Goal: Obtain resource: Obtain resource

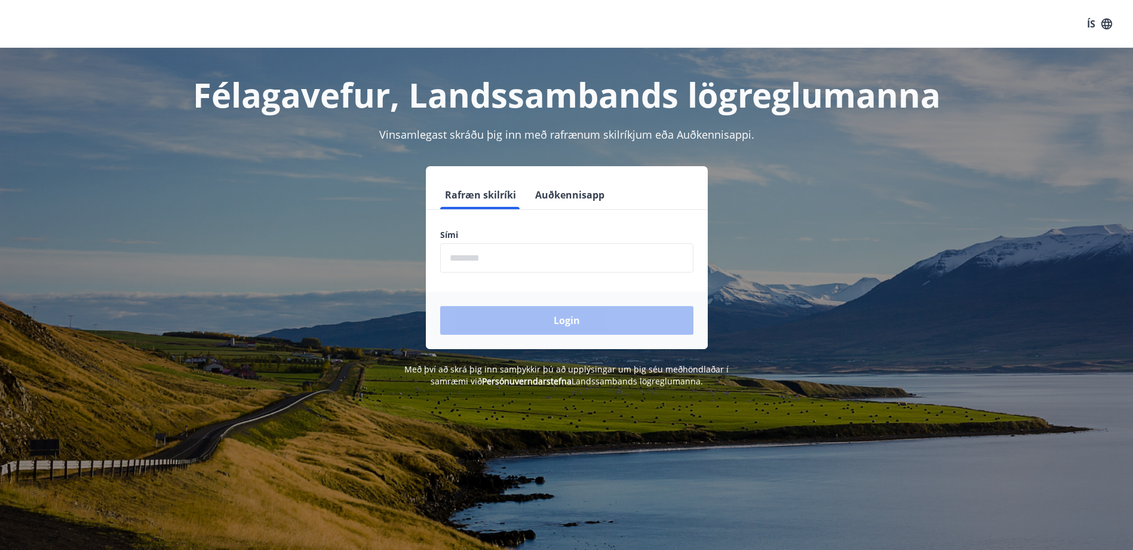
click at [490, 253] on input "phone" at bounding box center [566, 257] width 253 height 29
type input "********"
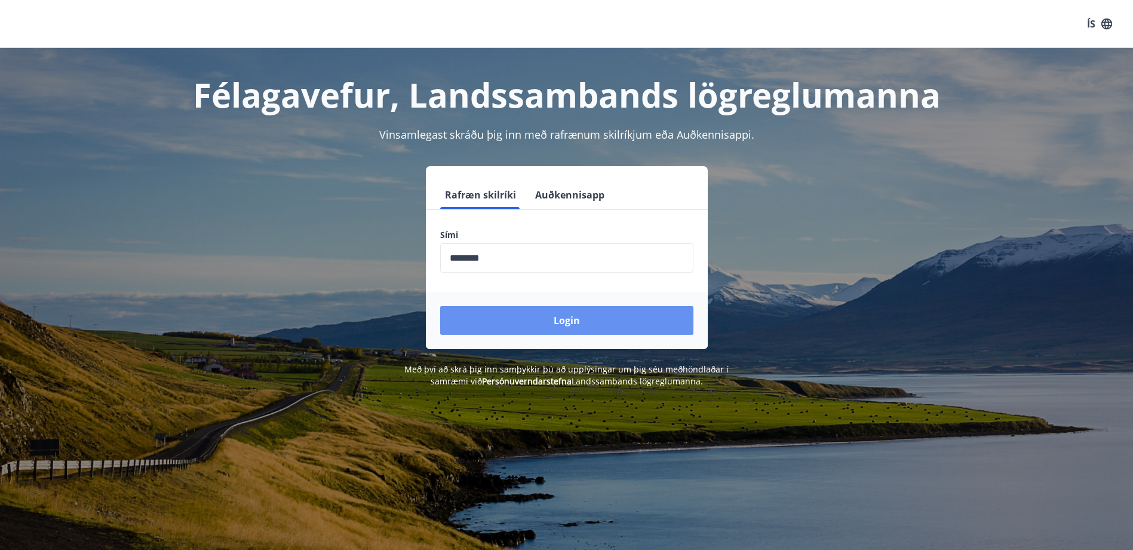
click at [528, 315] on button "Login" at bounding box center [566, 320] width 253 height 29
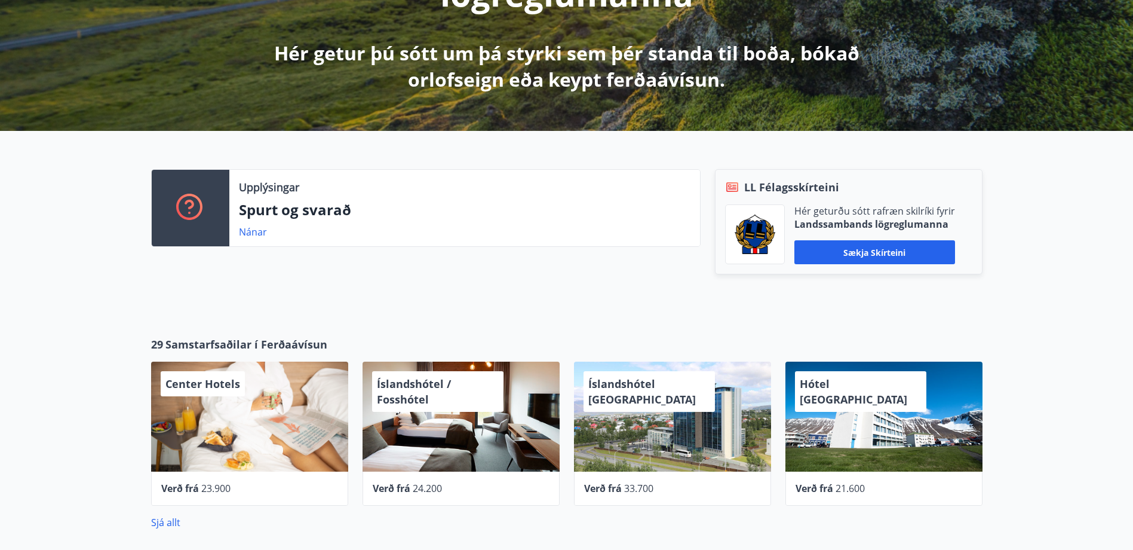
scroll to position [299, 0]
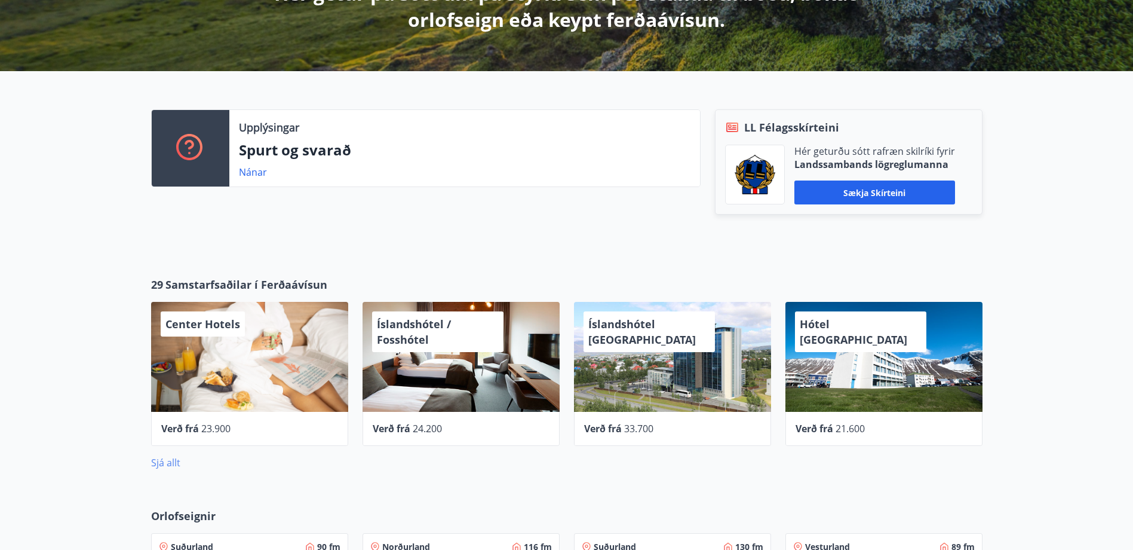
click at [163, 464] on link "Sjá allt" at bounding box center [165, 462] width 29 height 13
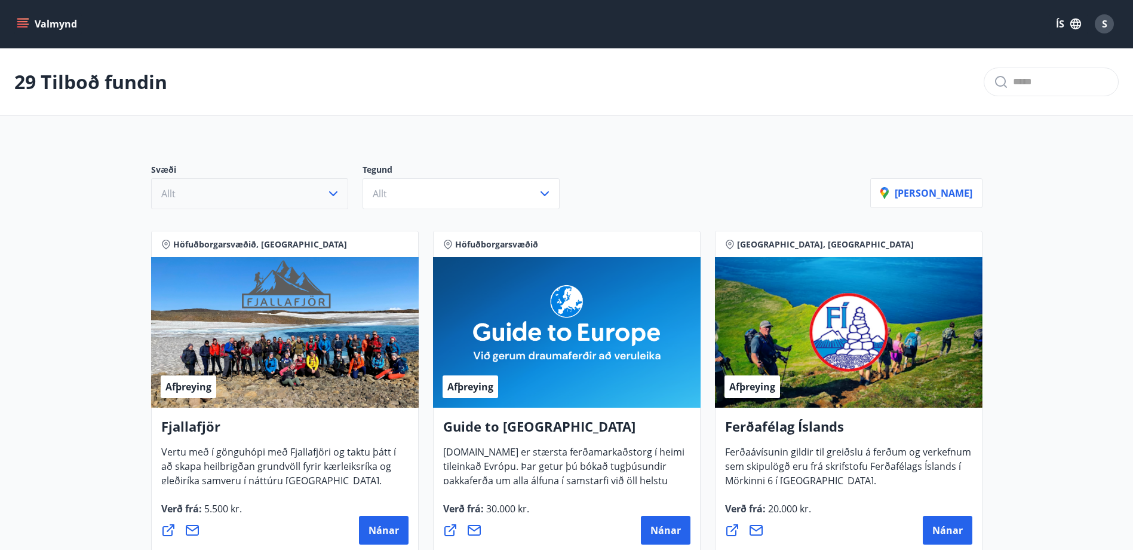
click at [249, 198] on button "Allt" at bounding box center [249, 193] width 197 height 31
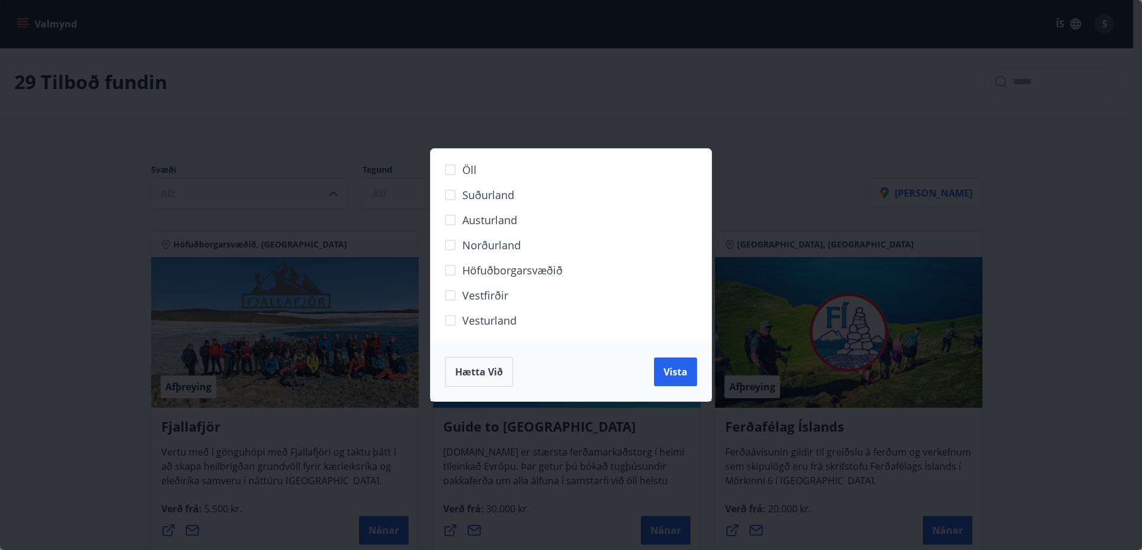
click at [489, 271] on span "Höfuðborgarsvæðið" at bounding box center [512, 270] width 100 height 16
click at [680, 374] on span "Vista" at bounding box center [676, 371] width 24 height 13
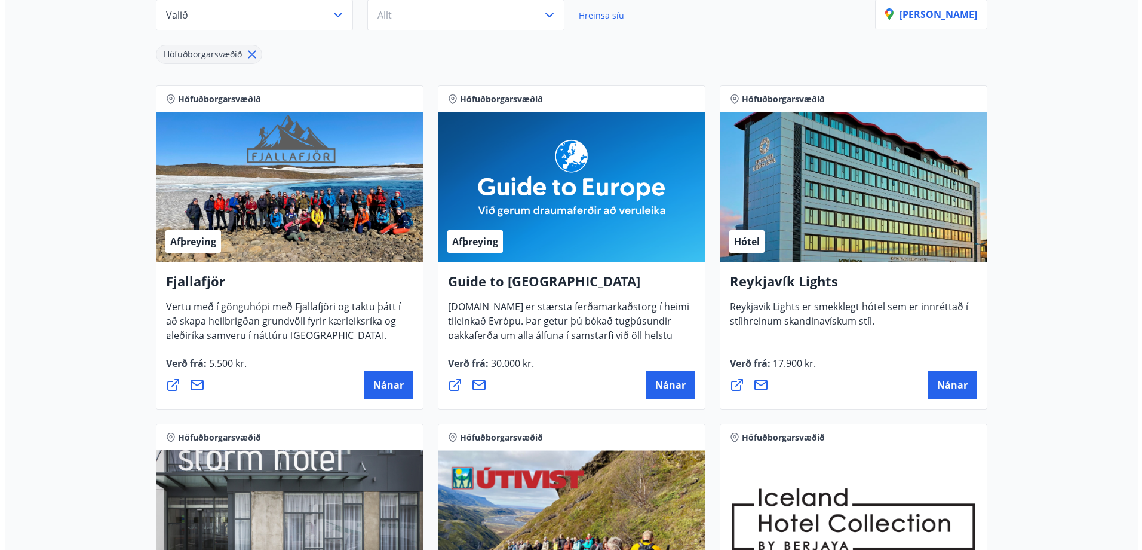
scroll to position [179, 0]
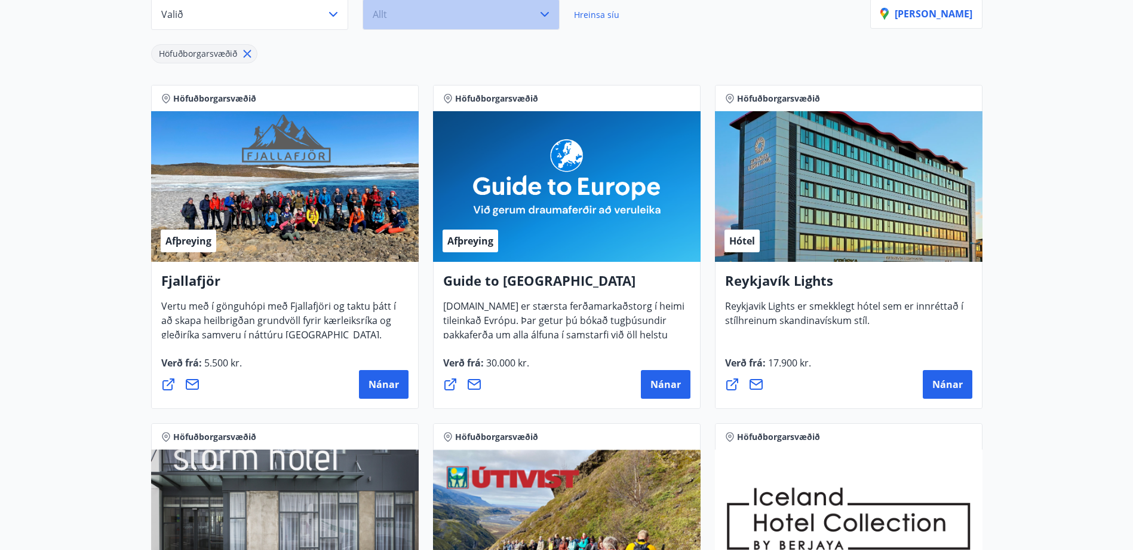
click at [437, 18] on button "Allt" at bounding box center [461, 14] width 197 height 31
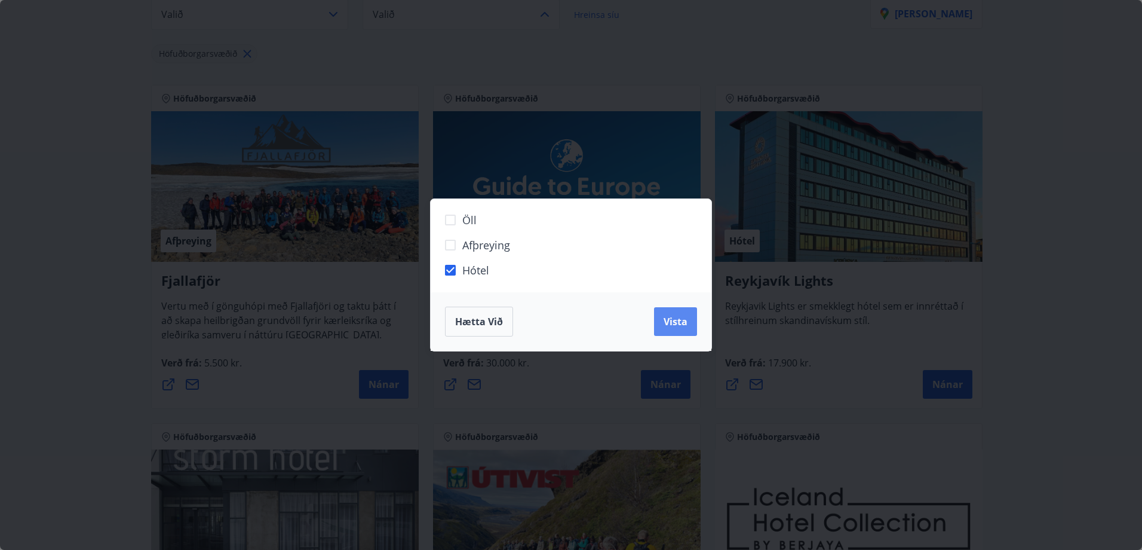
click at [688, 322] on button "Vista" at bounding box center [675, 321] width 43 height 29
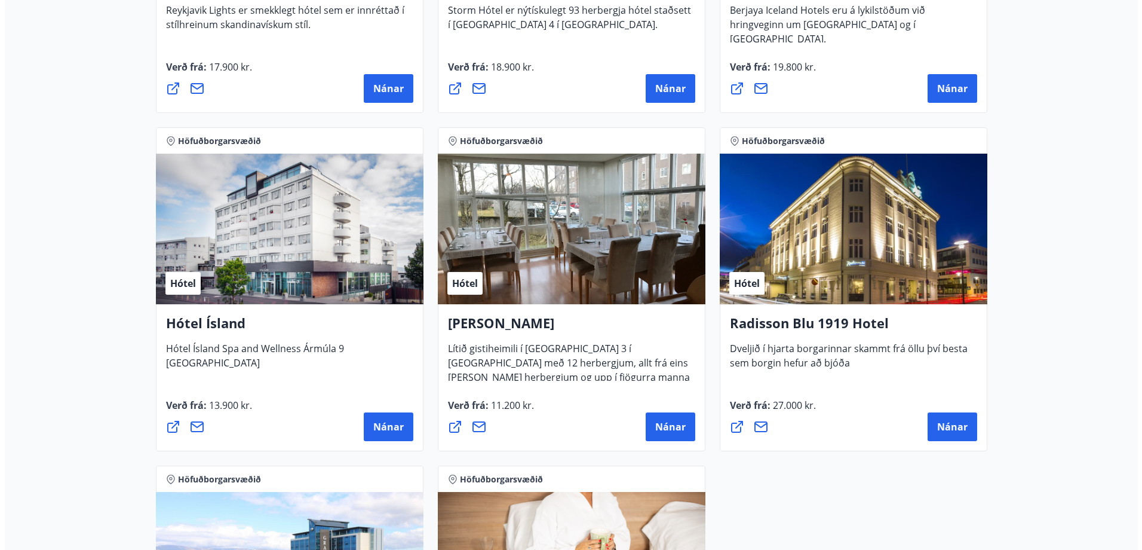
scroll to position [452, 0]
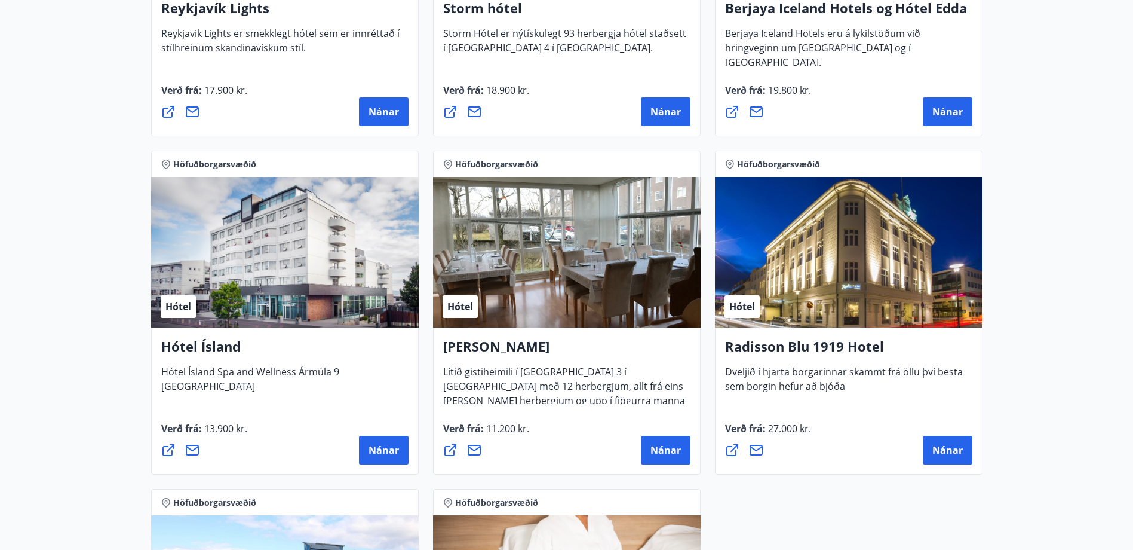
click at [308, 266] on div "Hótel" at bounding box center [285, 252] width 268 height 151
click at [383, 449] on span "Nánar" at bounding box center [384, 449] width 30 height 13
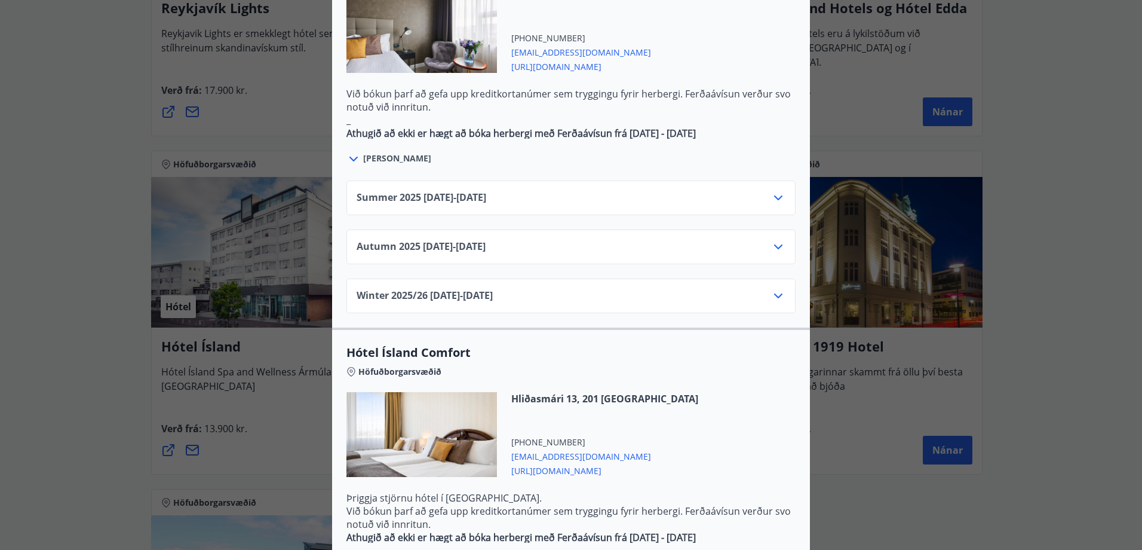
scroll to position [607, 0]
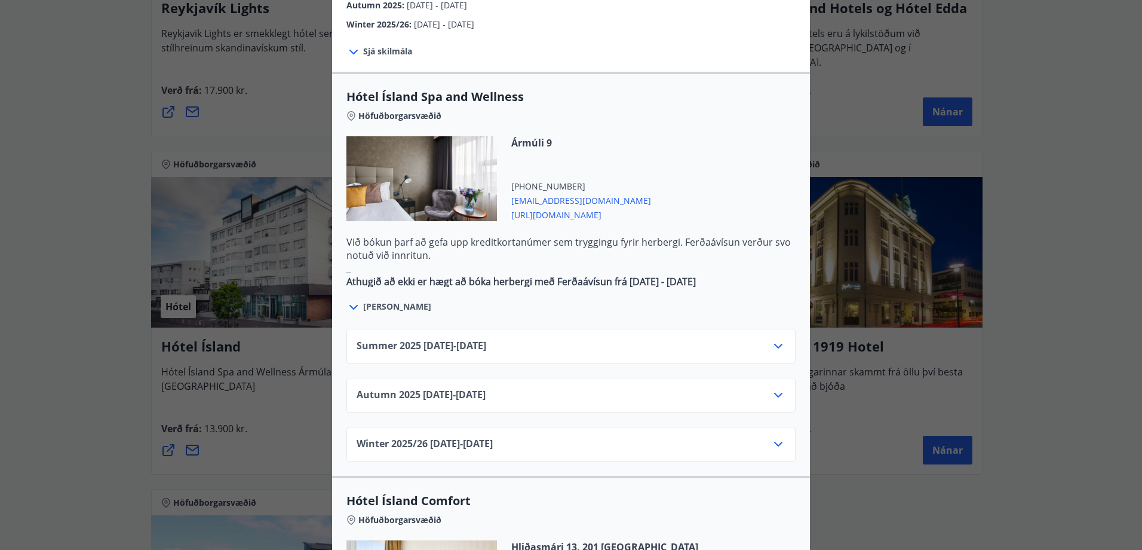
click at [349, 300] on icon at bounding box center [353, 307] width 14 height 14
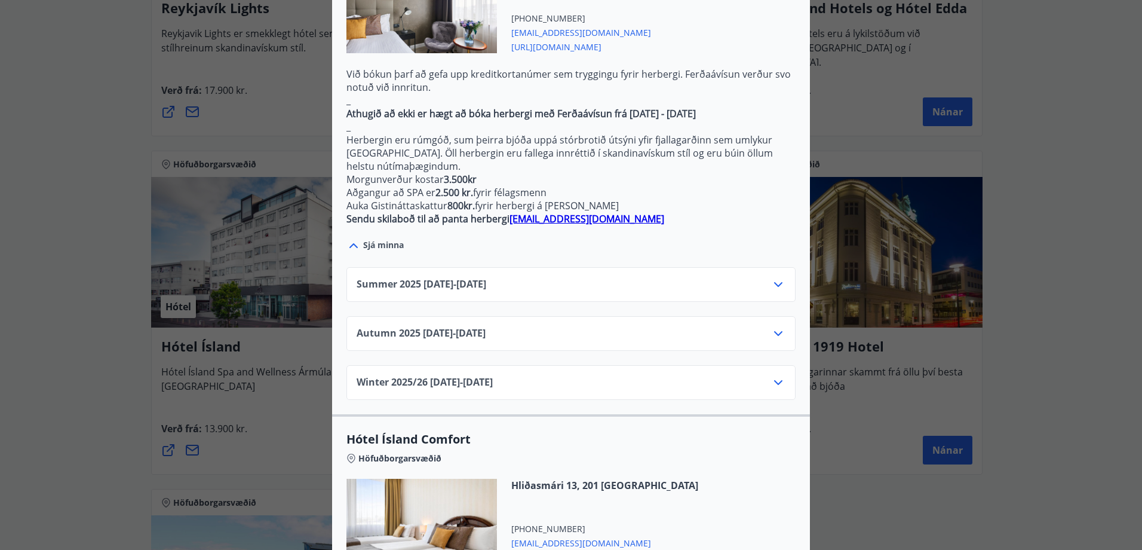
scroll to position [846, 0]
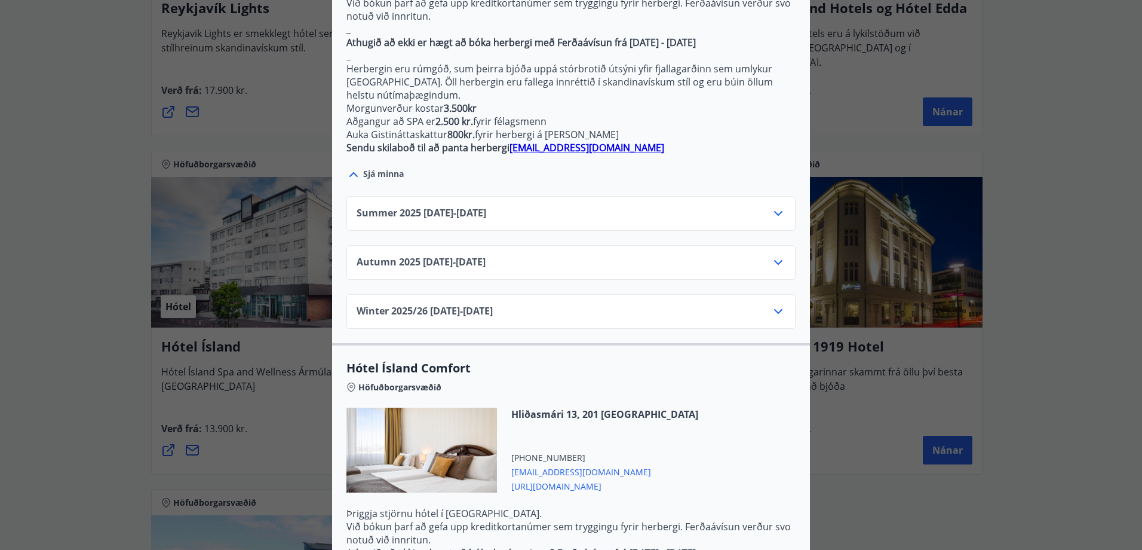
click at [776, 206] on icon at bounding box center [778, 213] width 14 height 14
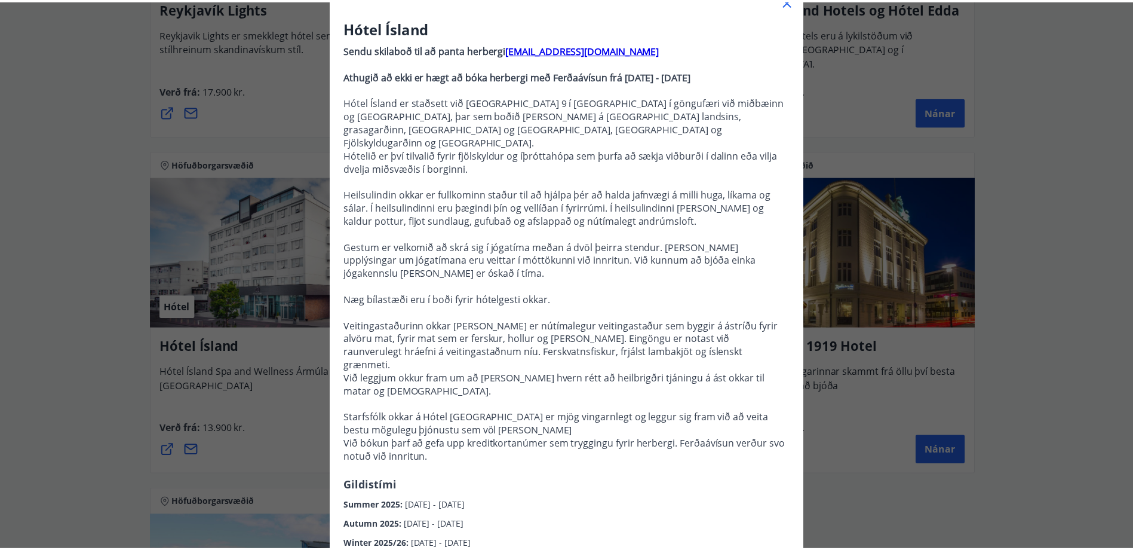
scroll to position [0, 0]
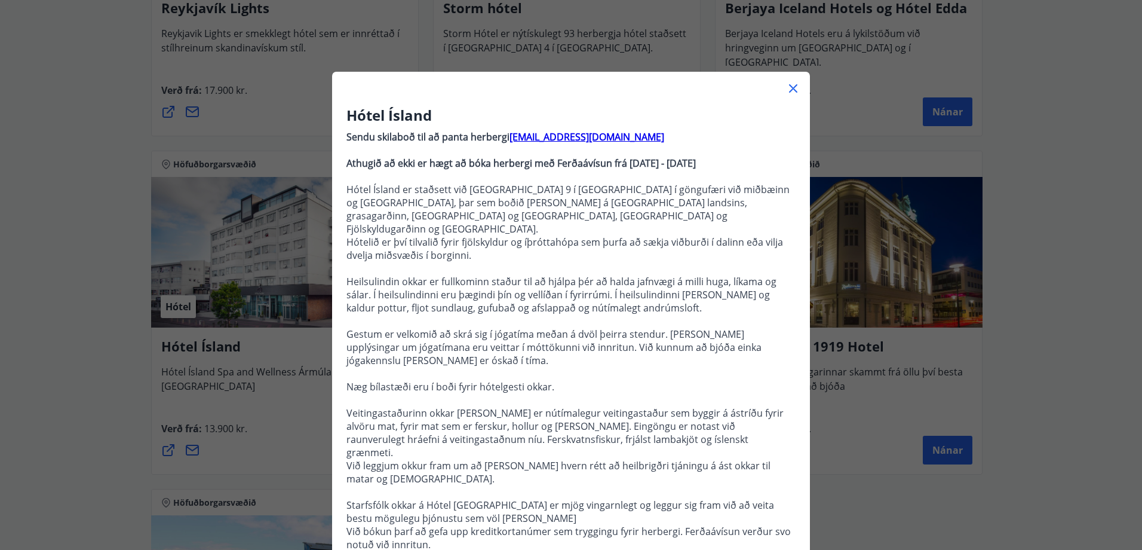
click at [786, 91] on icon at bounding box center [793, 88] width 14 height 14
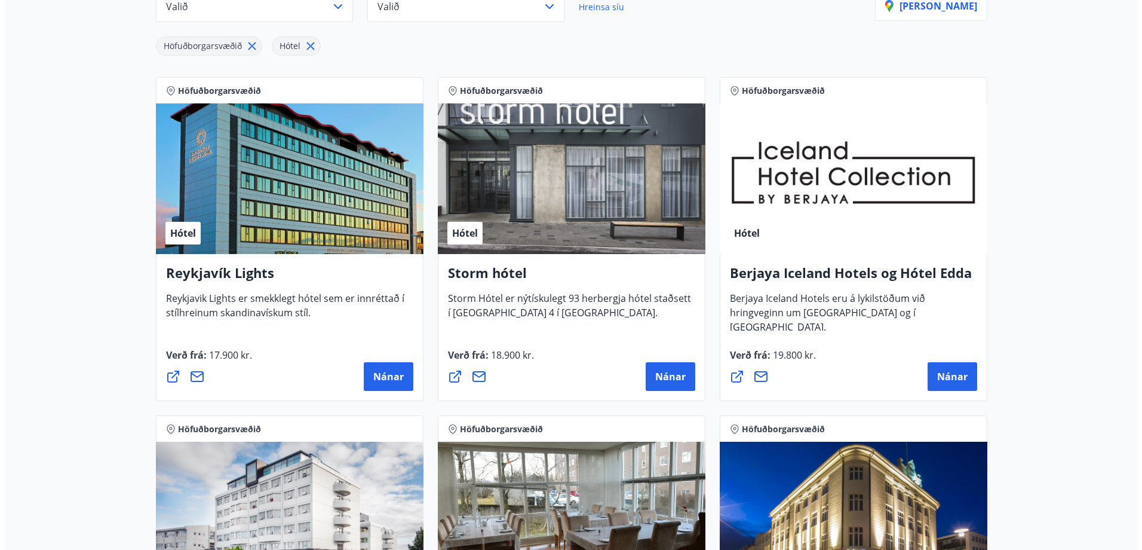
scroll to position [153, 0]
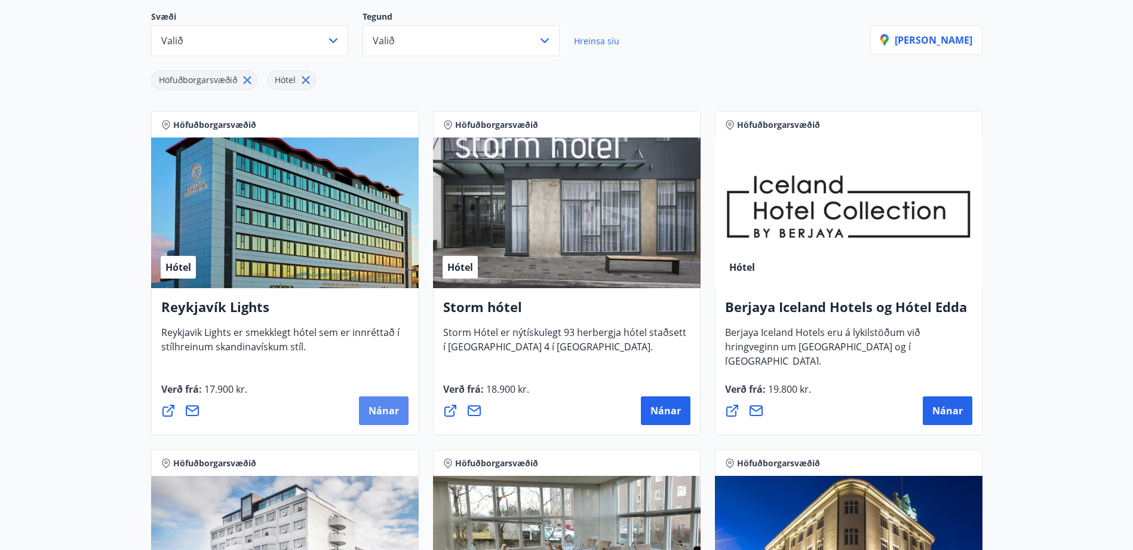
click at [377, 409] on span "Nánar" at bounding box center [384, 410] width 30 height 13
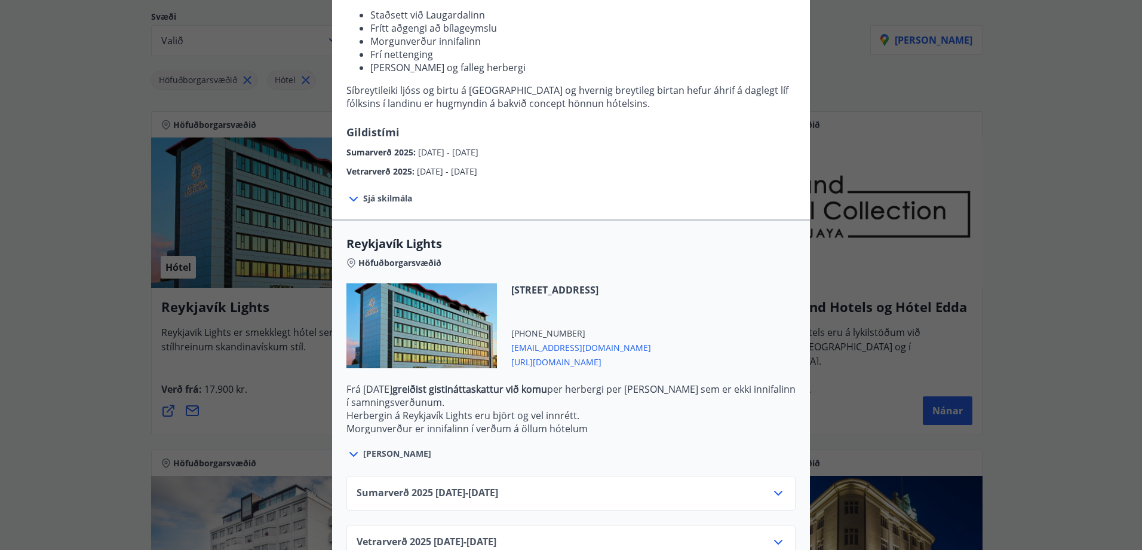
scroll to position [204, 0]
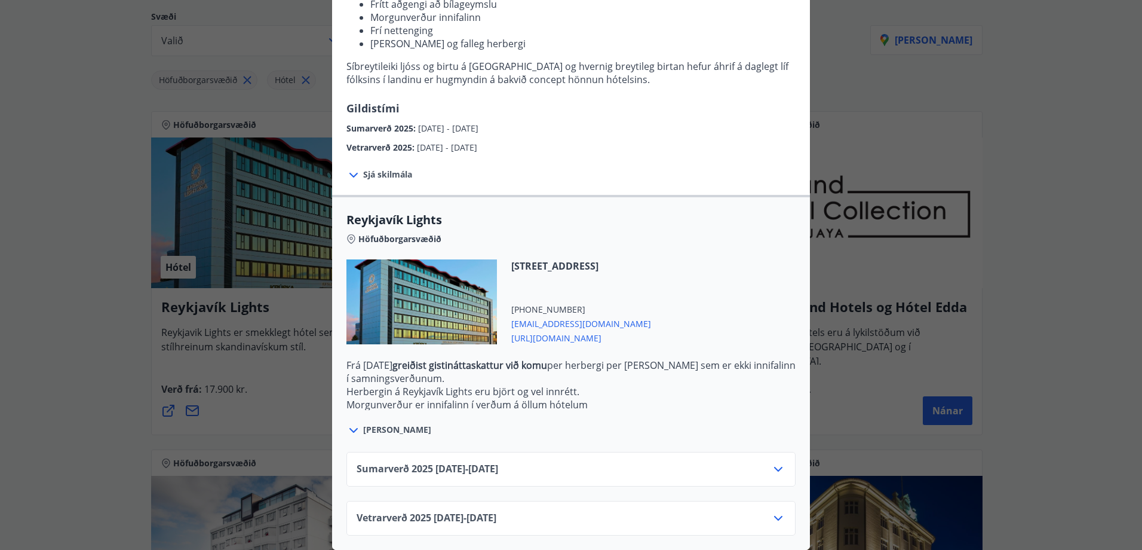
click at [778, 466] on icon at bounding box center [778, 468] width 8 height 5
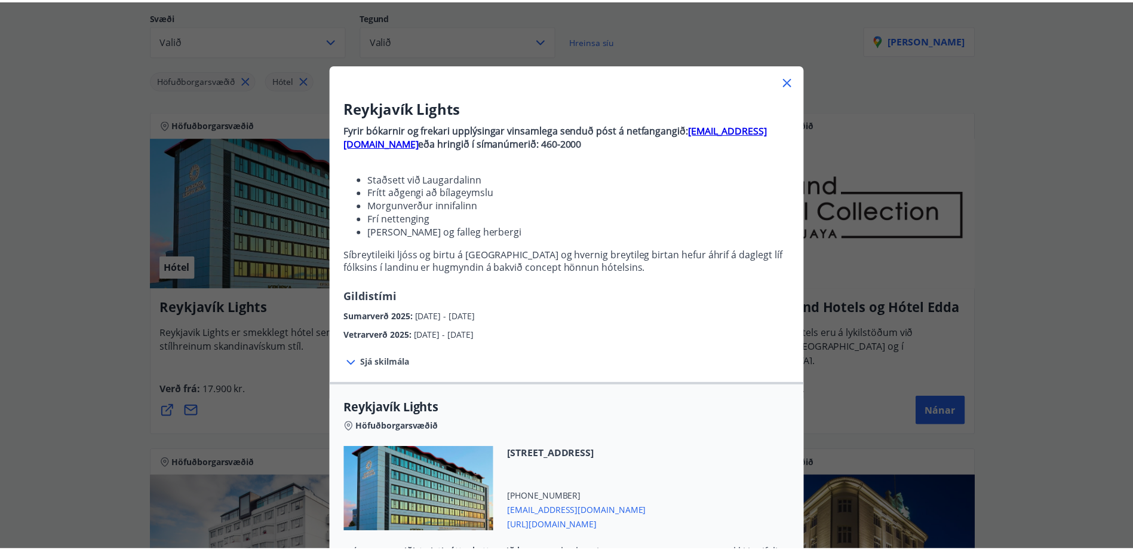
scroll to position [0, 0]
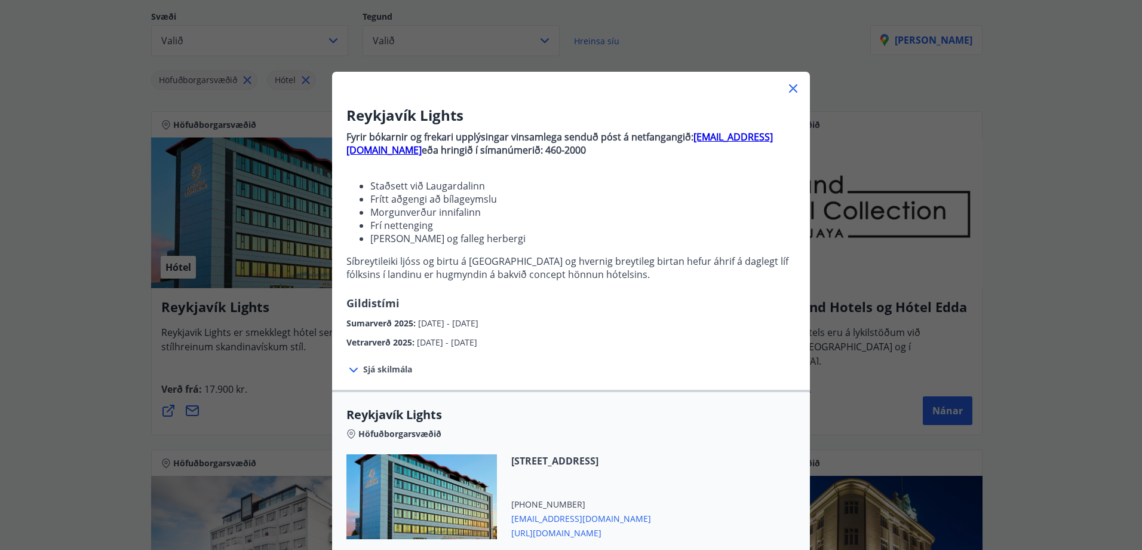
click at [789, 90] on icon at bounding box center [793, 88] width 14 height 14
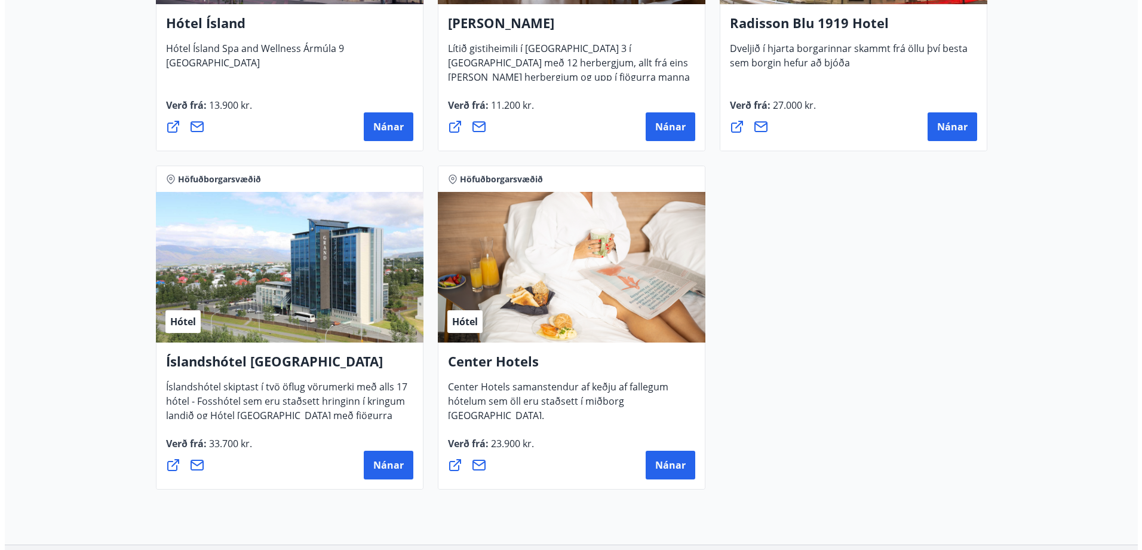
scroll to position [870, 0]
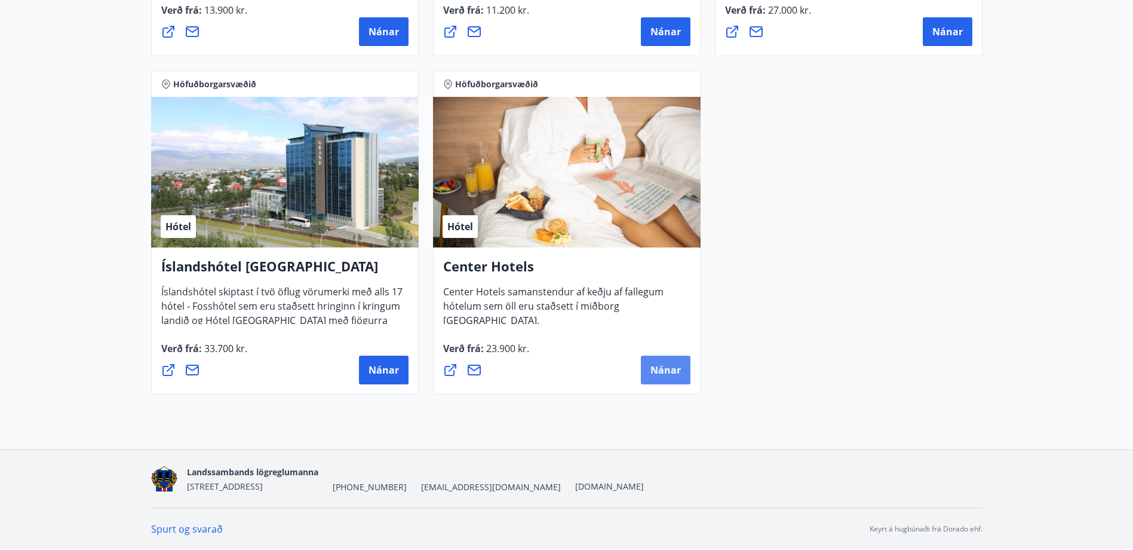
click at [664, 366] on span "Nánar" at bounding box center [665, 369] width 30 height 13
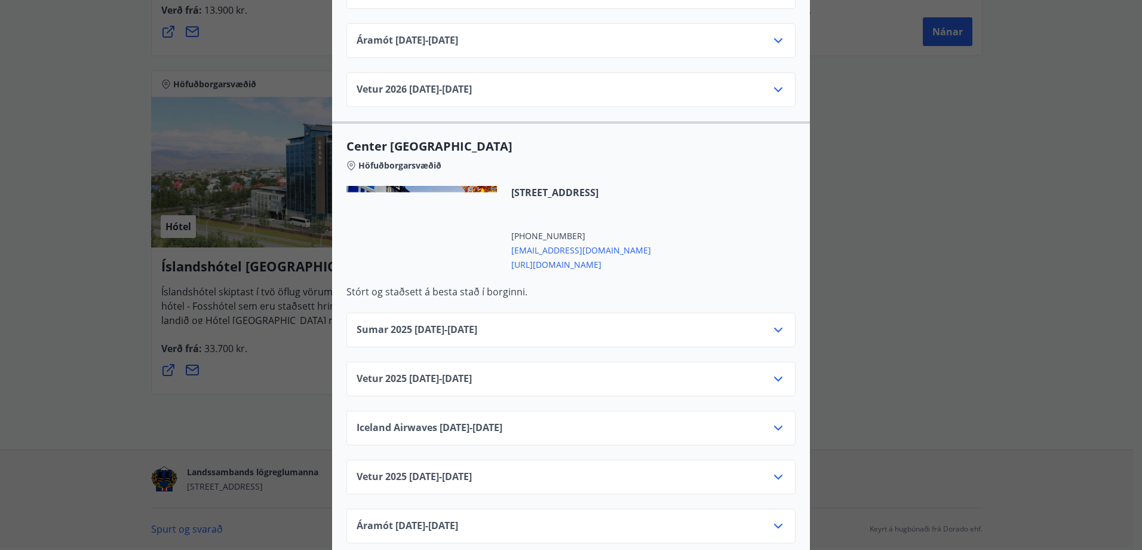
scroll to position [777, 0]
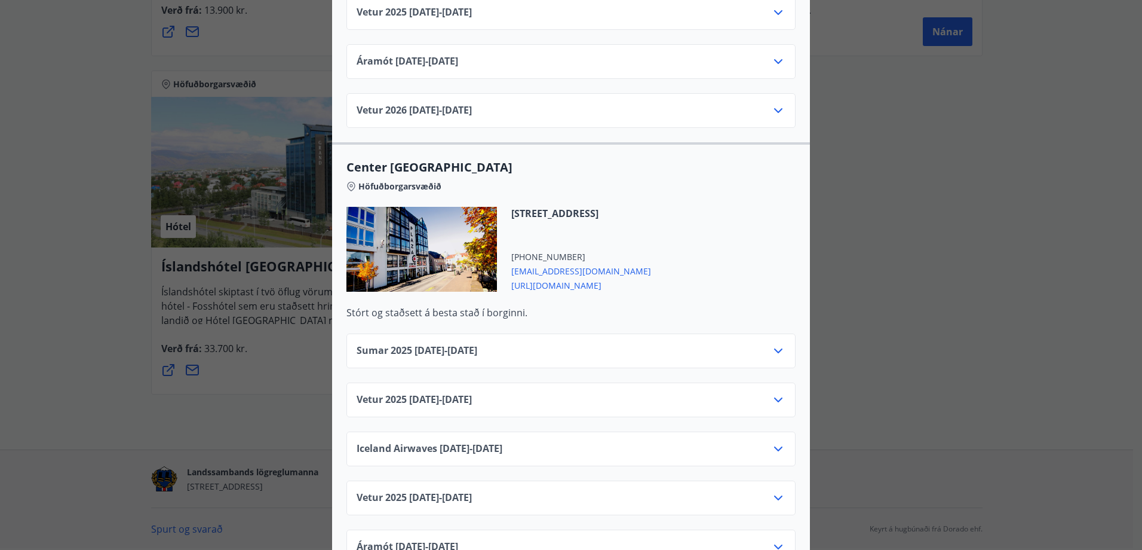
click at [773, 343] on icon at bounding box center [778, 350] width 14 height 14
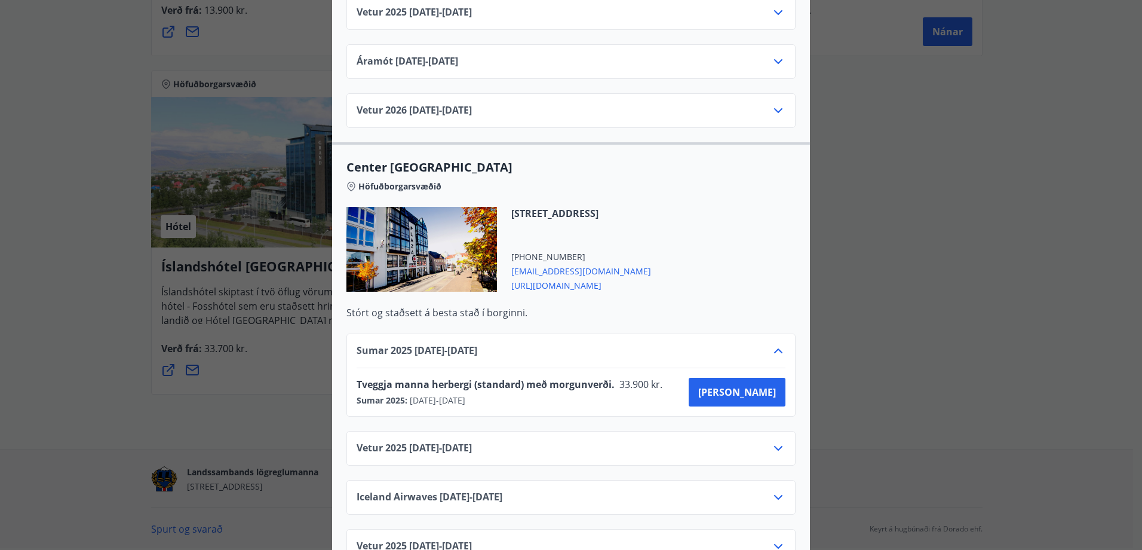
click at [772, 343] on icon at bounding box center [778, 350] width 14 height 14
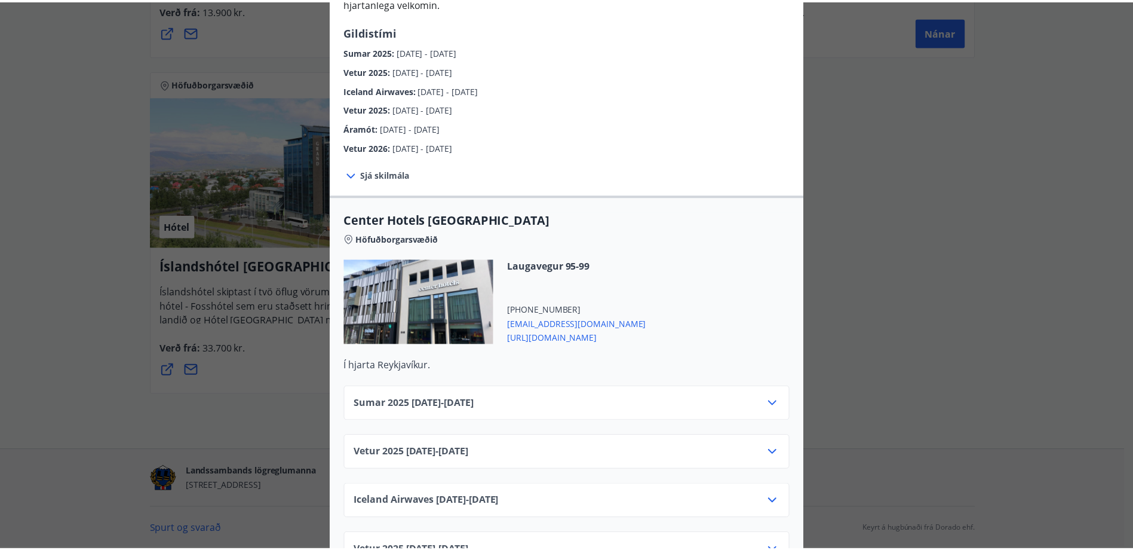
scroll to position [0, 0]
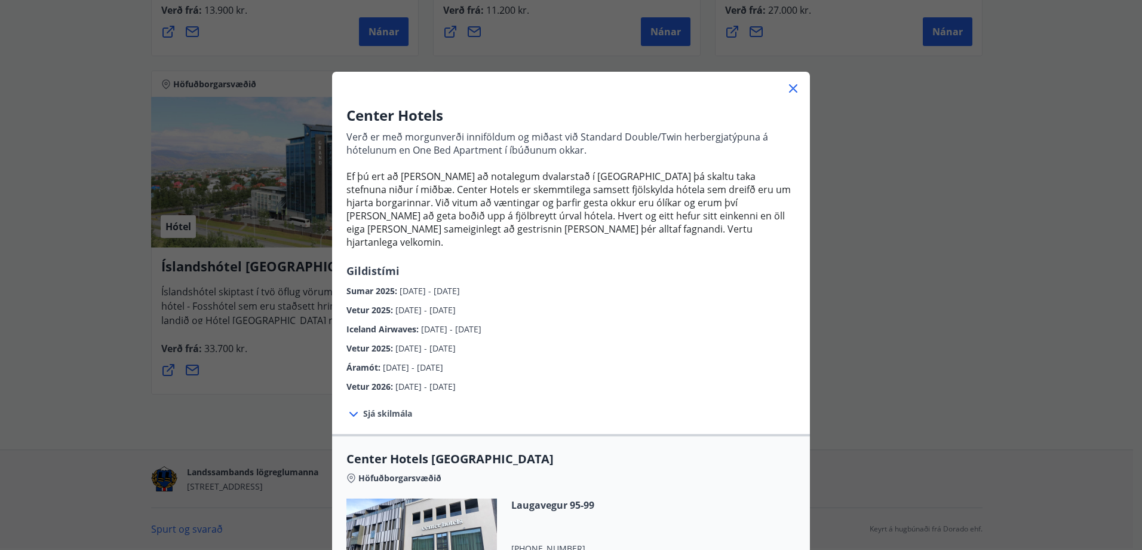
click at [791, 89] on icon at bounding box center [793, 88] width 14 height 14
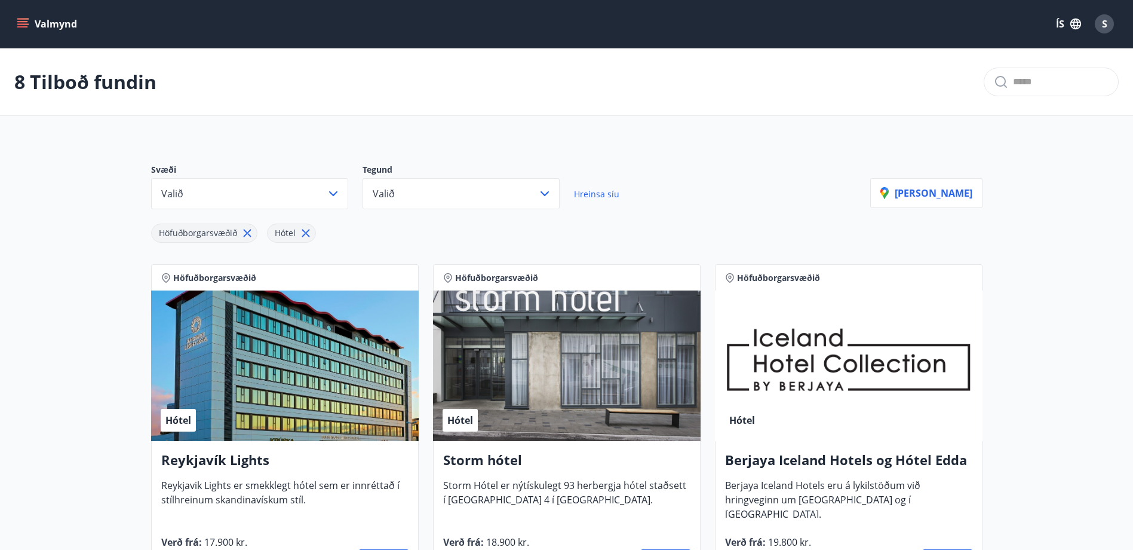
click at [307, 229] on icon at bounding box center [305, 232] width 13 height 13
click at [244, 235] on icon at bounding box center [247, 233] width 8 height 8
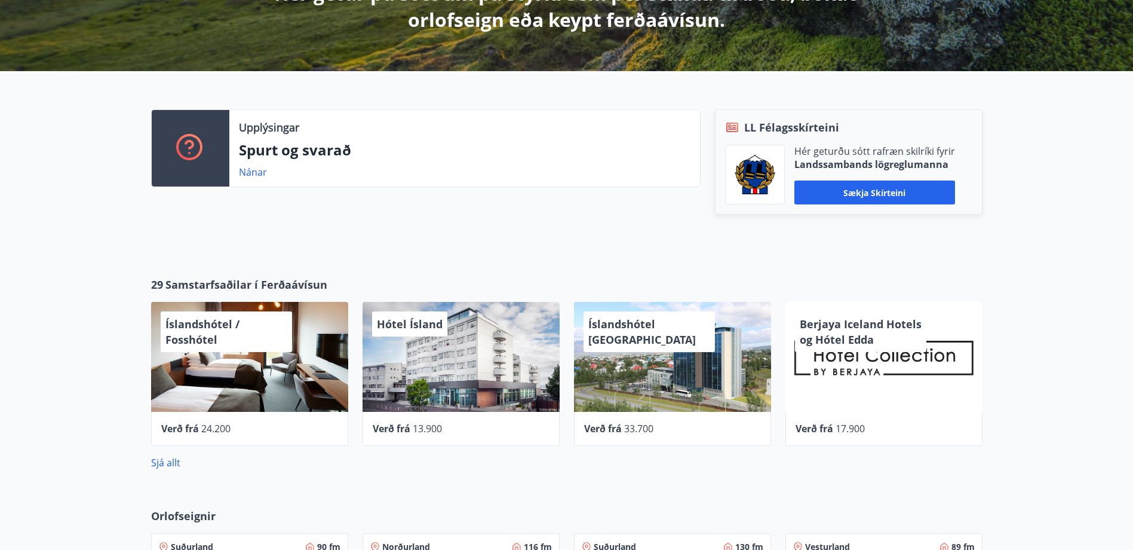
scroll to position [380, 0]
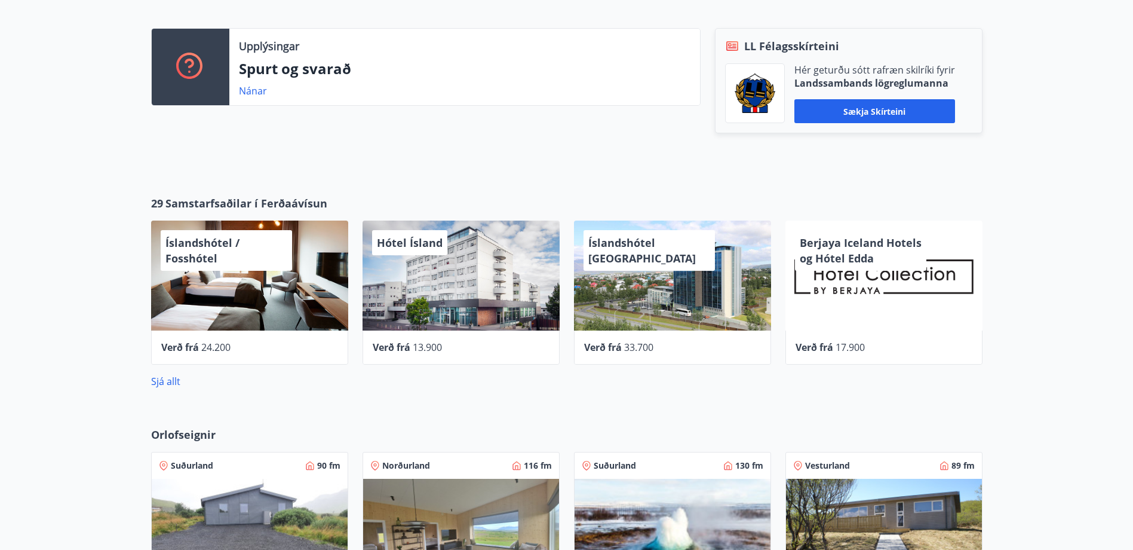
click at [875, 107] on button "Sækja skírteini" at bounding box center [874, 111] width 161 height 24
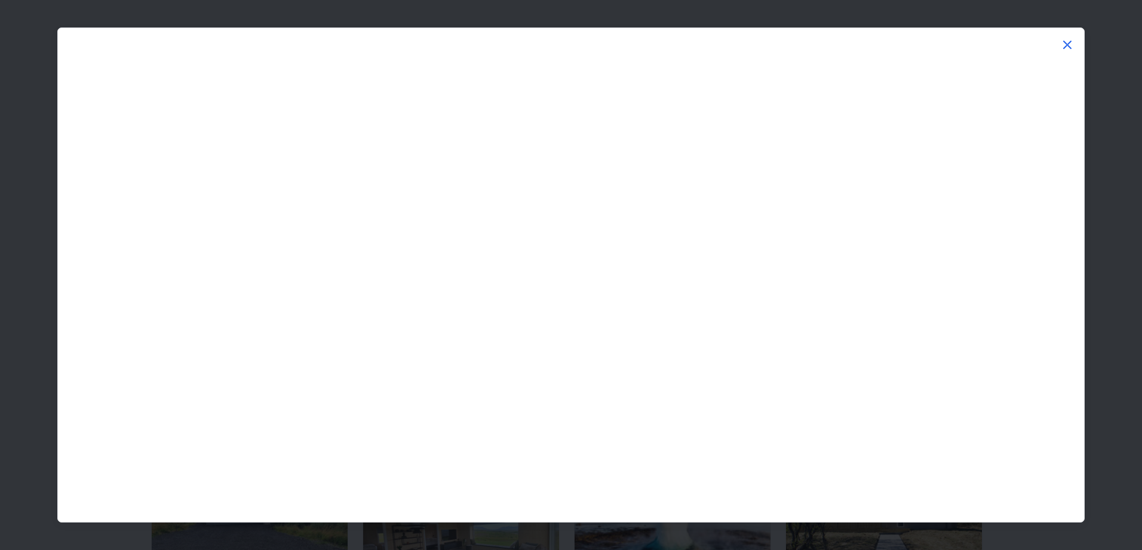
click at [1070, 43] on icon at bounding box center [1067, 45] width 14 height 14
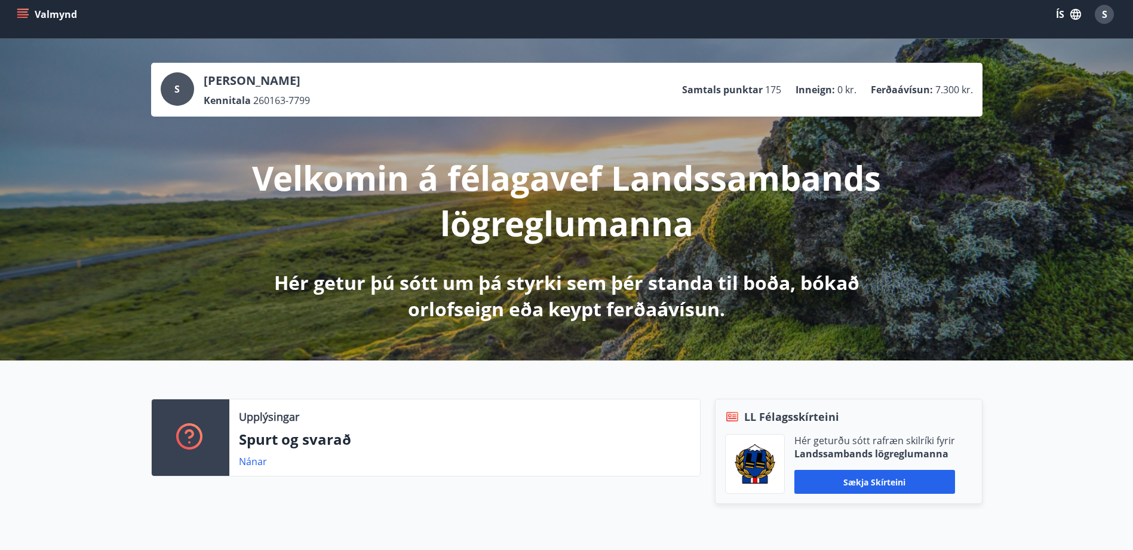
scroll to position [0, 0]
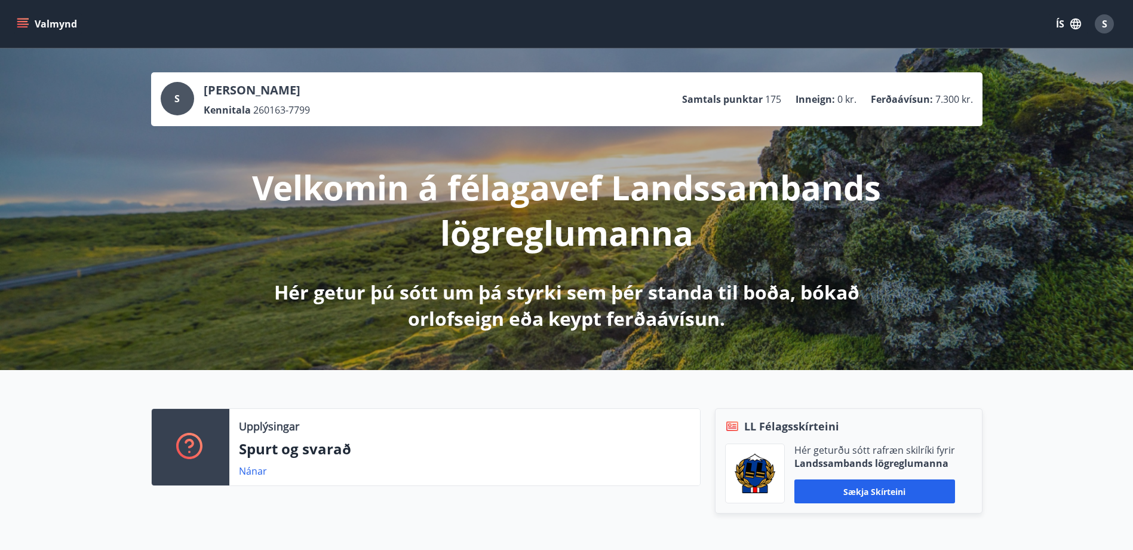
click at [25, 26] on icon "menu" at bounding box center [23, 24] width 12 height 12
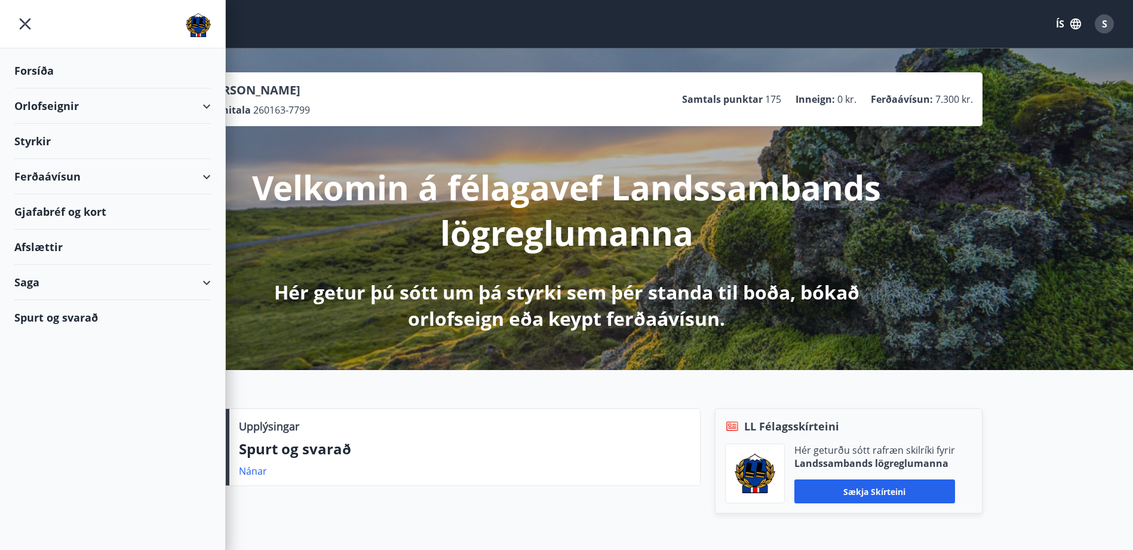
click at [207, 178] on div "Ferðaávísun" at bounding box center [112, 176] width 197 height 35
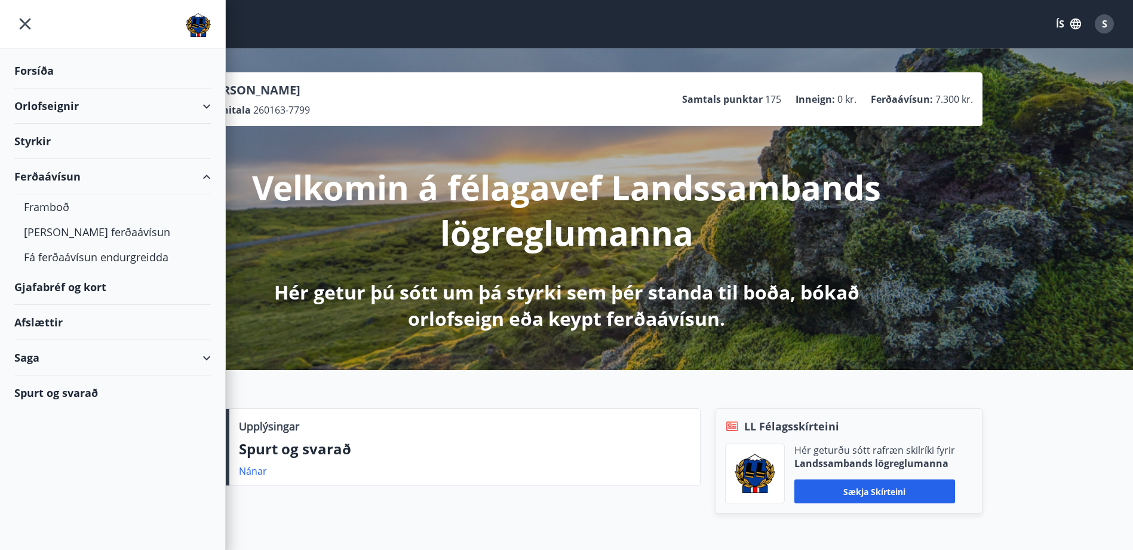
click at [207, 178] on div "Ferðaávísun" at bounding box center [112, 176] width 197 height 35
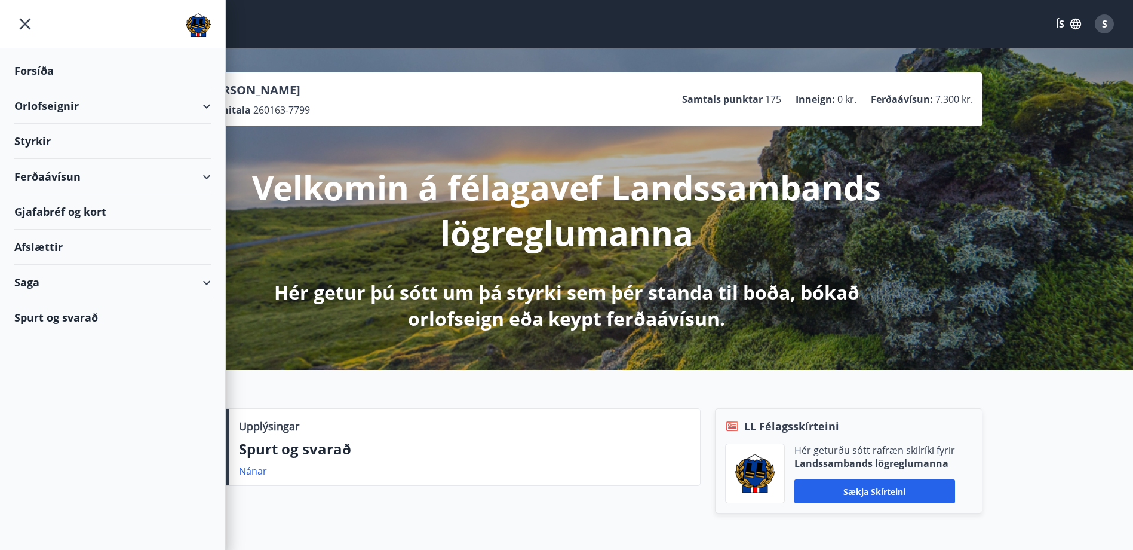
click at [84, 213] on div "Gjafabréf og kort" at bounding box center [112, 211] width 197 height 35
